Goal: Download file/media

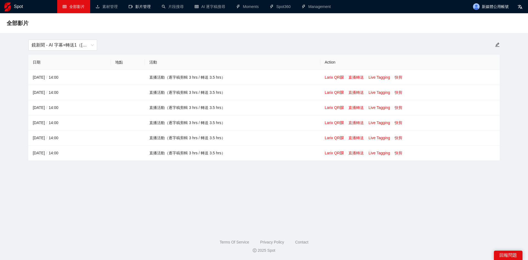
drag, startPoint x: 138, startPoint y: 7, endPoint x: 137, endPoint y: 14, distance: 7.0
click at [138, 7] on link "影片管理" at bounding box center [140, 6] width 22 height 4
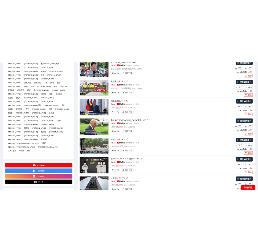
scroll to position [165, 0]
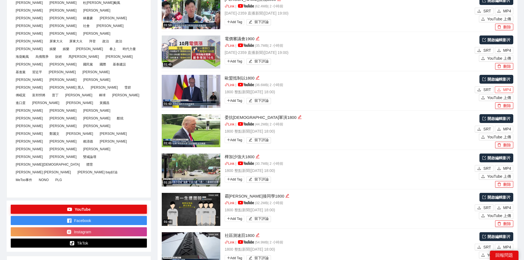
click at [262, 90] on span "MP4" at bounding box center [507, 90] width 8 height 6
click at [262, 129] on span "MP4" at bounding box center [507, 129] width 8 height 6
type textarea "**********"
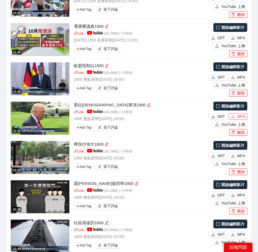
scroll to position [903, 0]
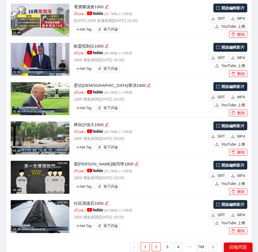
click at [157, 243] on link "2" at bounding box center [156, 247] width 8 height 8
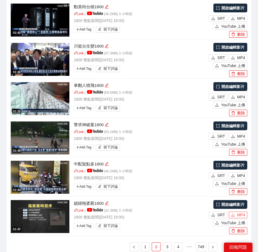
click at [238, 212] on span "MP4" at bounding box center [241, 215] width 8 height 6
click at [242, 173] on span "MP4" at bounding box center [241, 176] width 8 height 6
click at [242, 133] on span "MP4" at bounding box center [241, 136] width 8 height 6
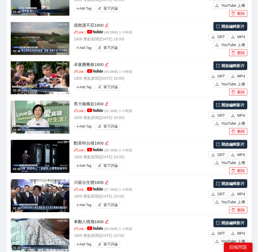
scroll to position [765, 0]
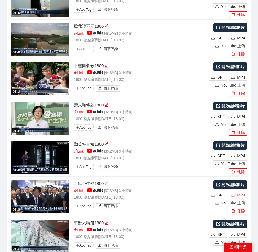
click at [244, 192] on span "MP4" at bounding box center [241, 195] width 8 height 6
click at [241, 153] on span "MP4" at bounding box center [241, 156] width 8 height 6
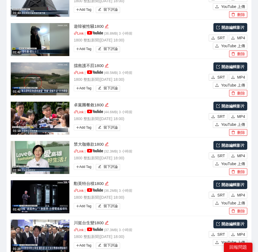
scroll to position [883, 0]
